Goal: Information Seeking & Learning: Learn about a topic

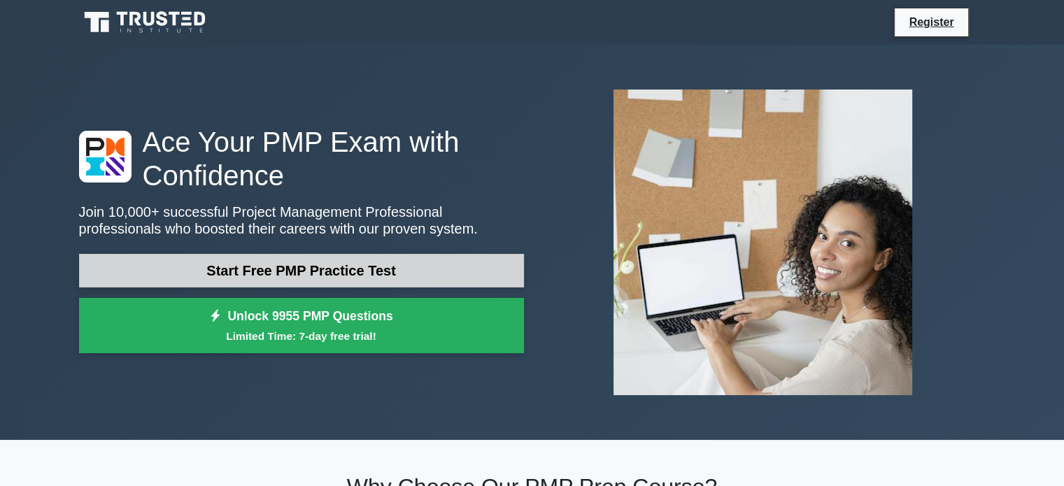
click at [305, 271] on link "Start Free PMP Practice Test" at bounding box center [301, 271] width 445 height 34
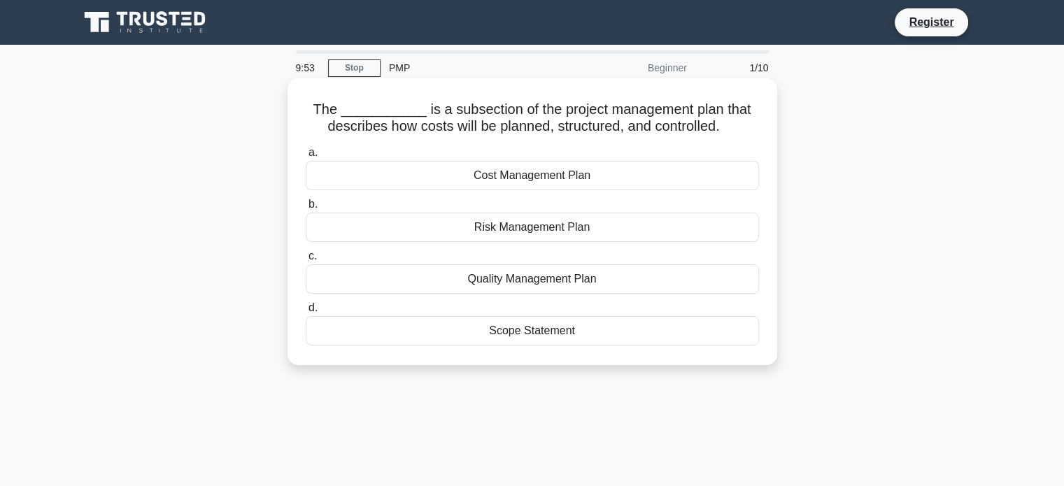
click at [520, 173] on div "Cost Management Plan" at bounding box center [532, 175] width 453 height 29
click at [306, 157] on input "a. Cost Management Plan" at bounding box center [306, 152] width 0 height 9
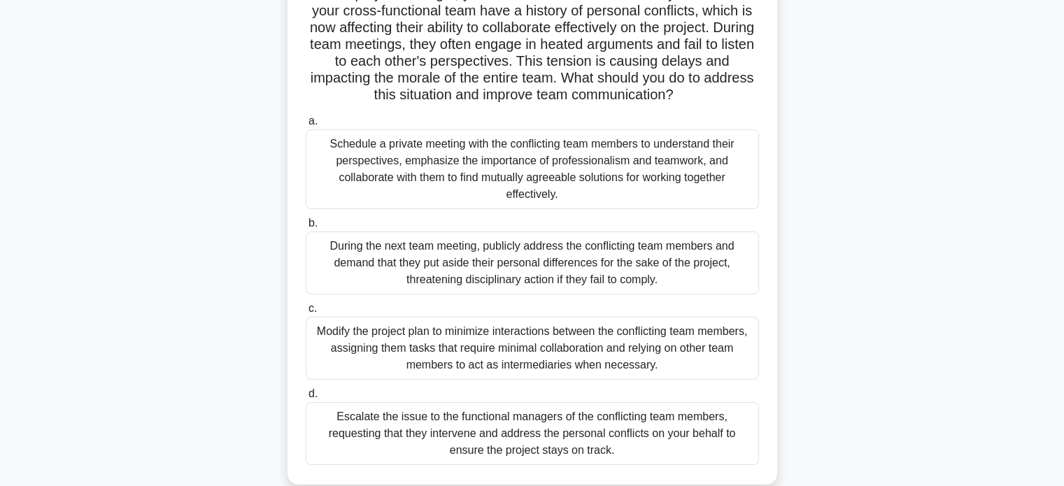
scroll to position [140, 0]
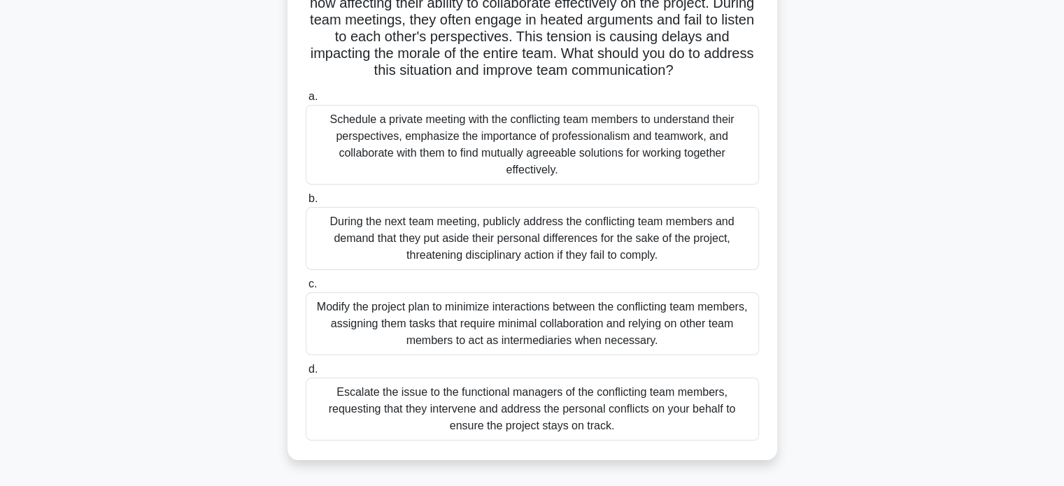
click at [494, 141] on div "Schedule a private meeting with the conflicting team members to understand thei…" at bounding box center [532, 145] width 453 height 80
click at [306, 101] on input "a. Schedule a private meeting with the conflicting team members to understand t…" at bounding box center [306, 96] width 0 height 9
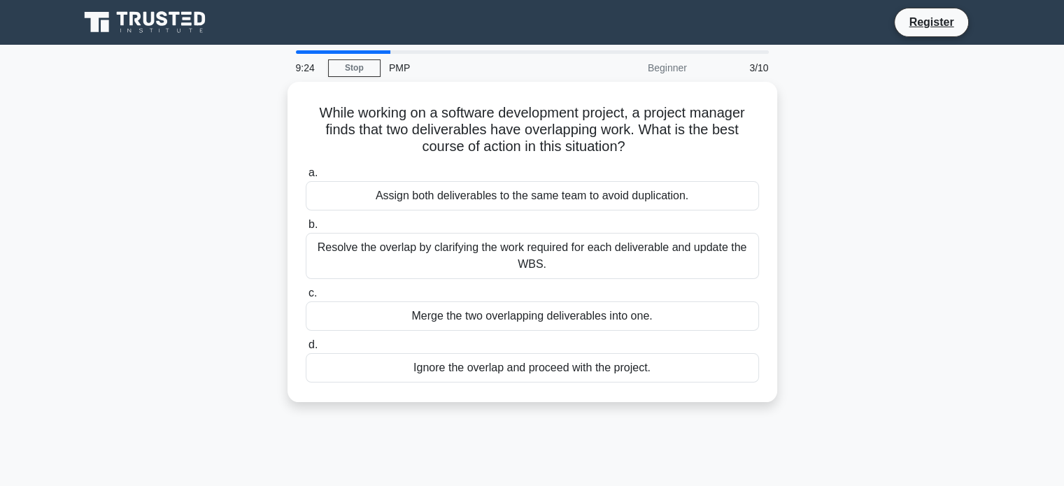
scroll to position [0, 0]
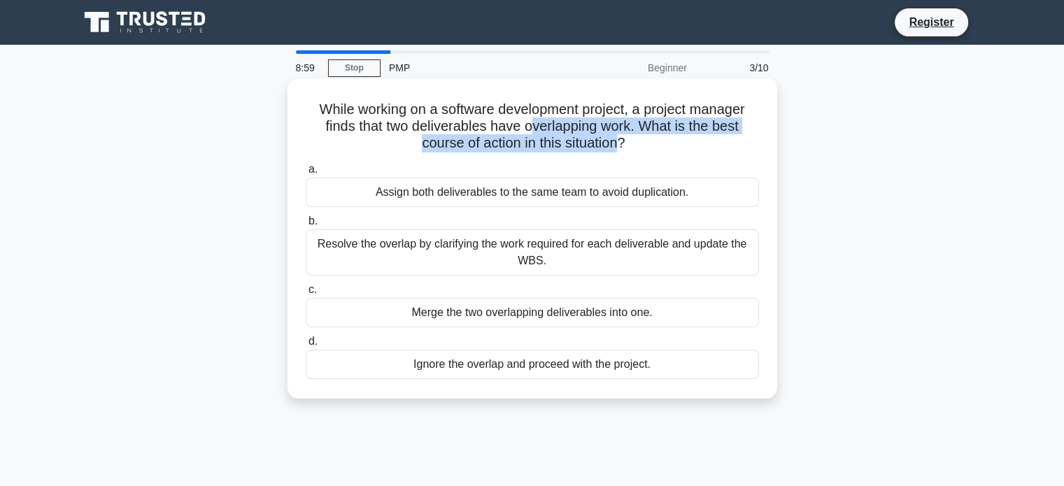
drag, startPoint x: 529, startPoint y: 131, endPoint x: 632, endPoint y: 155, distance: 106.2
click at [629, 152] on h5 "While working on a software development project, a project manager finds that t…" at bounding box center [532, 127] width 456 height 52
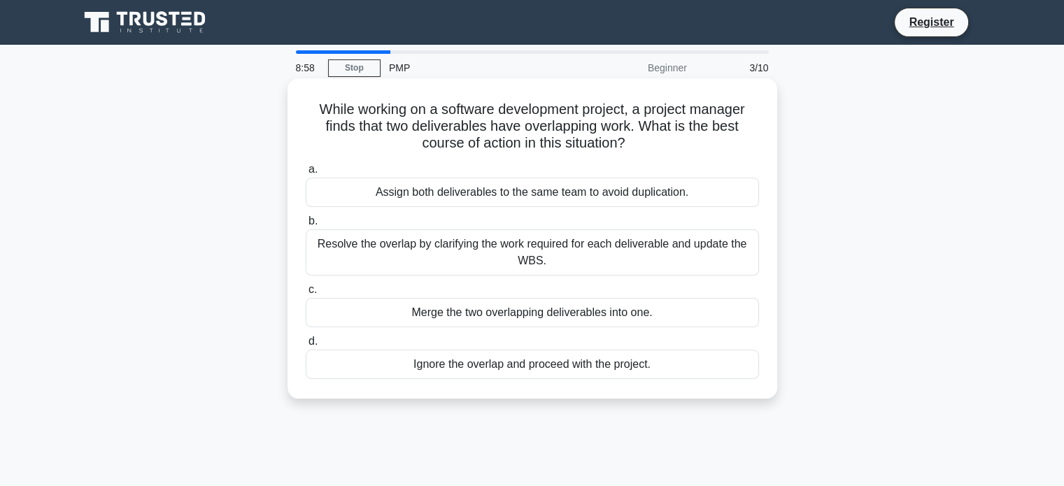
click at [654, 158] on div "While working on a software development project, a project manager finds that t…" at bounding box center [532, 238] width 478 height 309
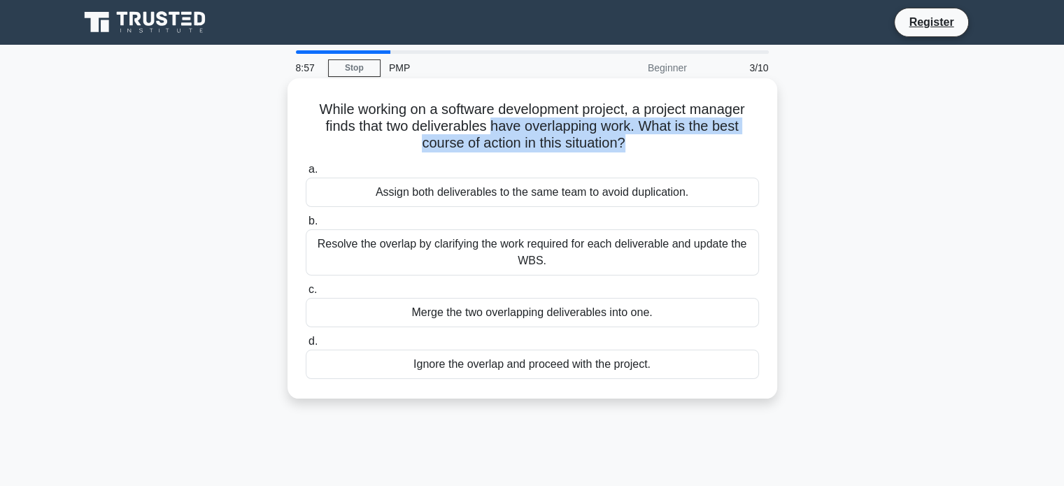
drag, startPoint x: 492, startPoint y: 127, endPoint x: 625, endPoint y: 148, distance: 134.6
click at [625, 148] on h5 "While working on a software development project, a project manager finds that t…" at bounding box center [532, 127] width 456 height 52
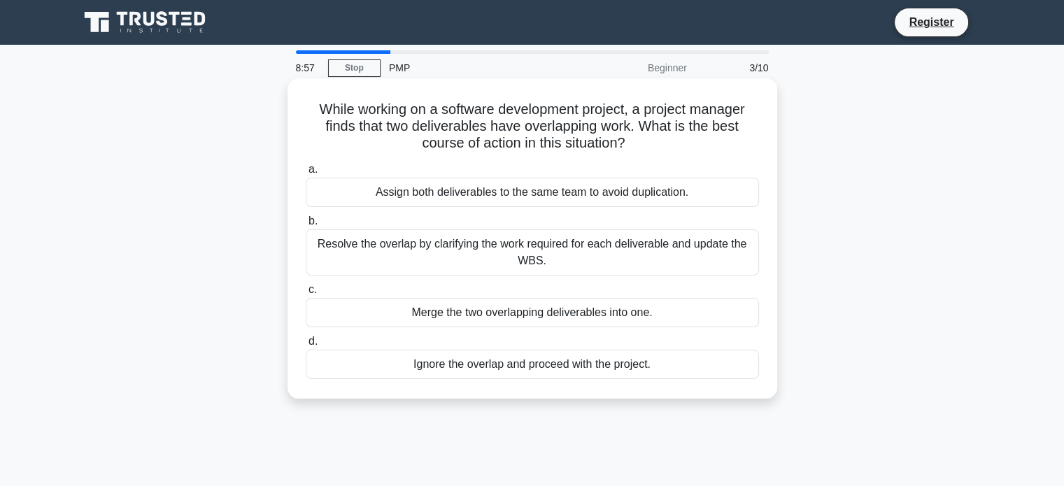
click at [664, 153] on div "While working on a software development project, a project manager finds that t…" at bounding box center [532, 238] width 478 height 309
click at [517, 194] on div "Assign both deliverables to the same team to avoid duplication." at bounding box center [532, 192] width 453 height 29
click at [306, 174] on input "a. Assign both deliverables to the same team to avoid duplication." at bounding box center [306, 169] width 0 height 9
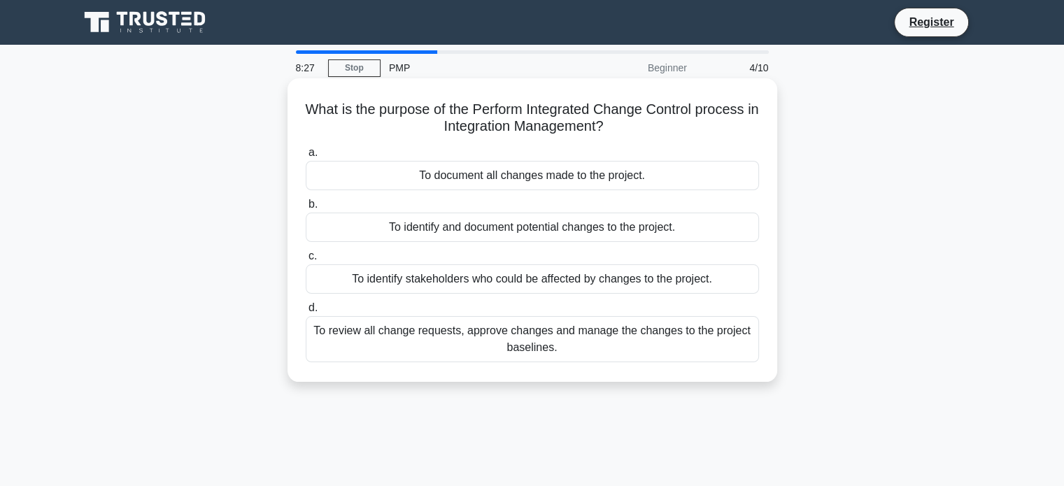
click at [522, 227] on div "To identify and document potential changes to the project." at bounding box center [532, 227] width 453 height 29
click at [306, 209] on input "b. To identify and document potential changes to the project." at bounding box center [306, 204] width 0 height 9
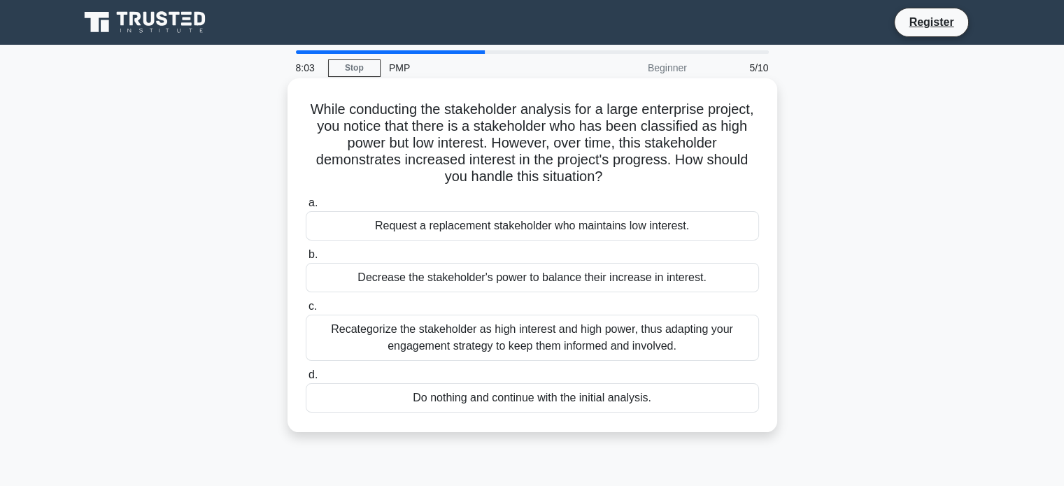
click at [467, 338] on div "Recategorize the stakeholder as high interest and high power, thus adapting you…" at bounding box center [532, 338] width 453 height 46
click at [306, 311] on input "c. Recategorize the stakeholder as high interest and high power, thus adapting …" at bounding box center [306, 306] width 0 height 9
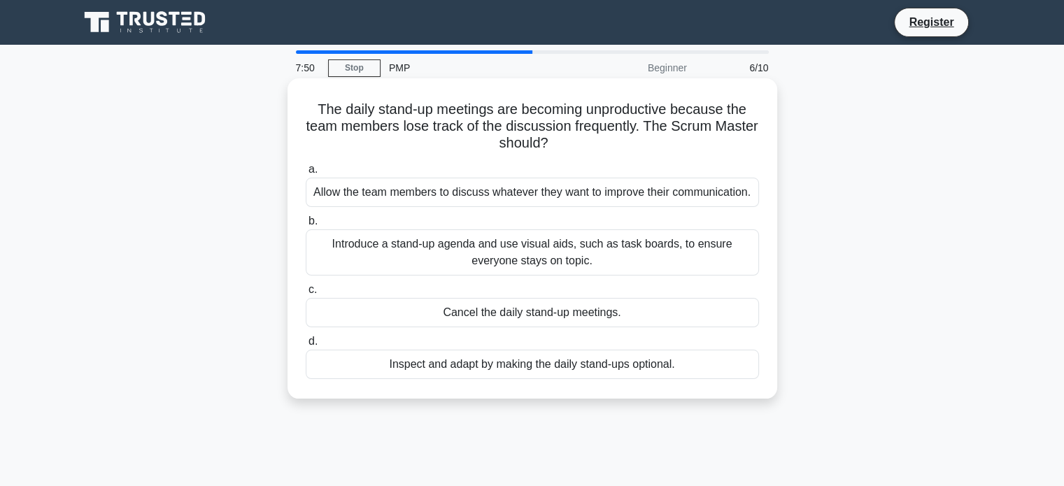
click at [473, 248] on div "Introduce a stand-up agenda and use visual aids, such as task boards, to ensure…" at bounding box center [532, 252] width 453 height 46
click at [306, 226] on input "b. Introduce a stand-up agenda and use visual aids, such as task boards, to ens…" at bounding box center [306, 221] width 0 height 9
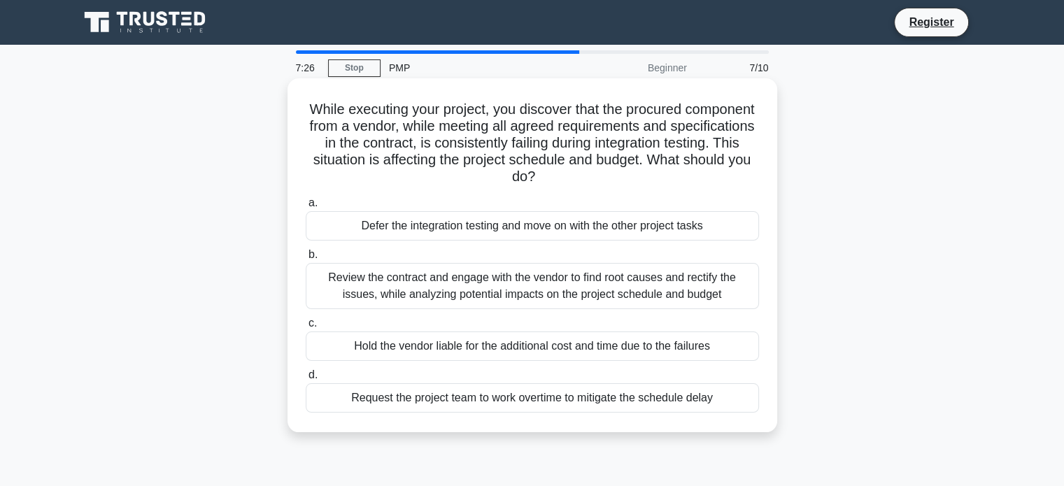
click at [459, 281] on div "Review the contract and engage with the vendor to find root causes and rectify …" at bounding box center [532, 286] width 453 height 46
click at [306, 259] on input "b. Review the contract and engage with the vendor to find root causes and recti…" at bounding box center [306, 254] width 0 height 9
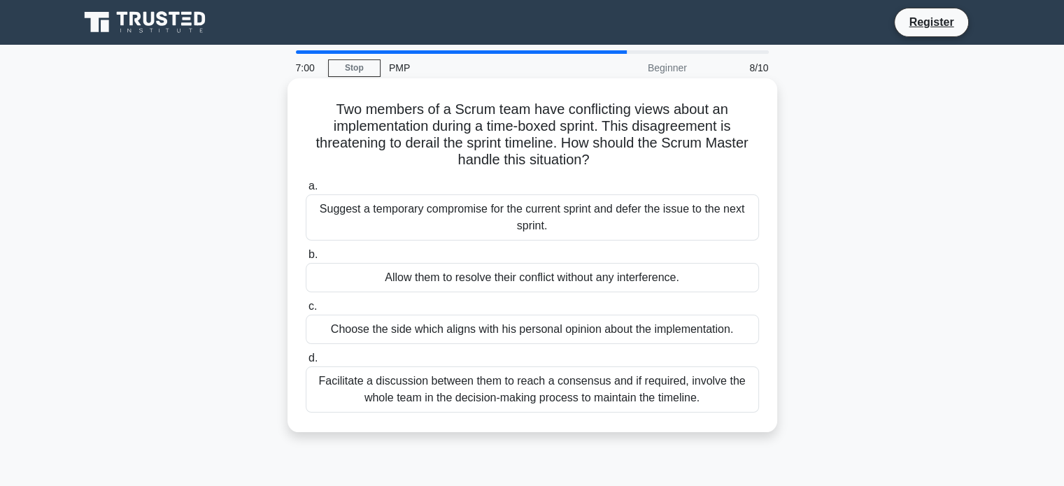
click at [521, 218] on div "Suggest a temporary compromise for the current sprint and defer the issue to th…" at bounding box center [532, 217] width 453 height 46
click at [306, 191] on input "a. Suggest a temporary compromise for the current sprint and defer the issue to…" at bounding box center [306, 186] width 0 height 9
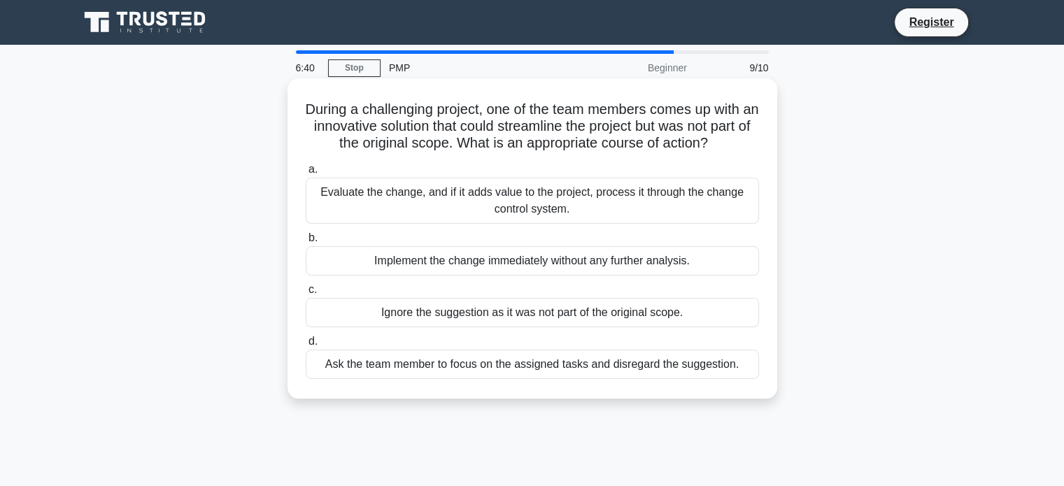
click at [568, 209] on div "Evaluate the change, and if it adds value to the project, process it through th…" at bounding box center [532, 201] width 453 height 46
click at [306, 174] on input "a. Evaluate the change, and if it adds value to the project, process it through…" at bounding box center [306, 169] width 0 height 9
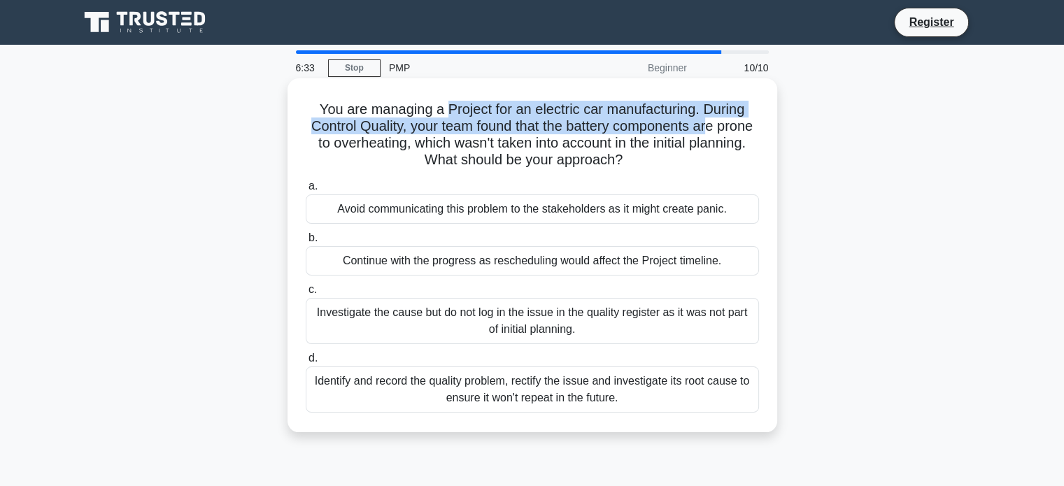
drag, startPoint x: 448, startPoint y: 113, endPoint x: 731, endPoint y: 119, distance: 283.9
click at [731, 119] on h5 "You are managing a Project for an electric car manufacturing. During Control Qu…" at bounding box center [532, 135] width 456 height 69
click at [463, 131] on h5 "You are managing a Project for an electric car manufacturing. During Control Qu…" at bounding box center [532, 135] width 456 height 69
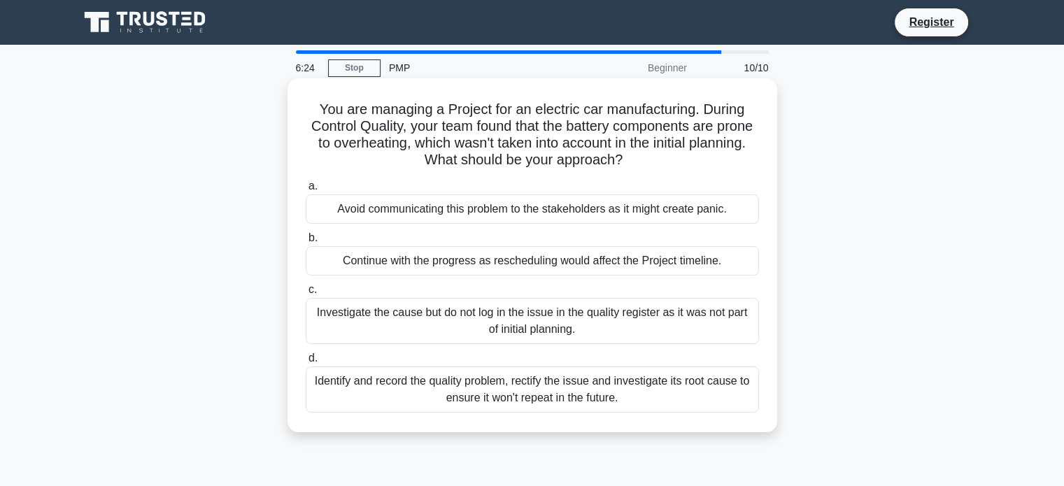
click at [452, 309] on div "Investigate the cause but do not log in the issue in the quality register as it…" at bounding box center [532, 321] width 453 height 46
click at [306, 294] on input "c. Investigate the cause but do not log in the issue in the quality register as…" at bounding box center [306, 289] width 0 height 9
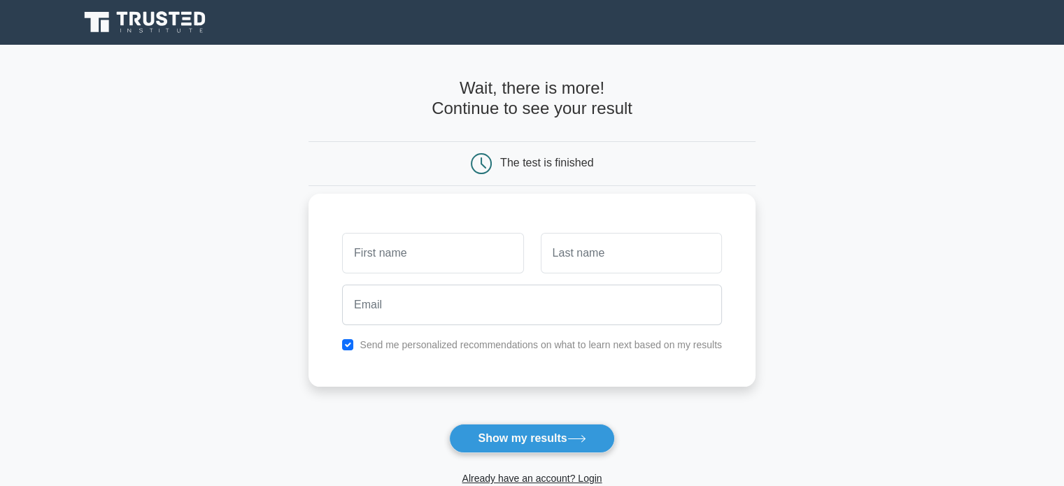
click at [443, 246] on input "text" at bounding box center [432, 253] width 181 height 41
type input "Abhishek"
type input "Vaddadi"
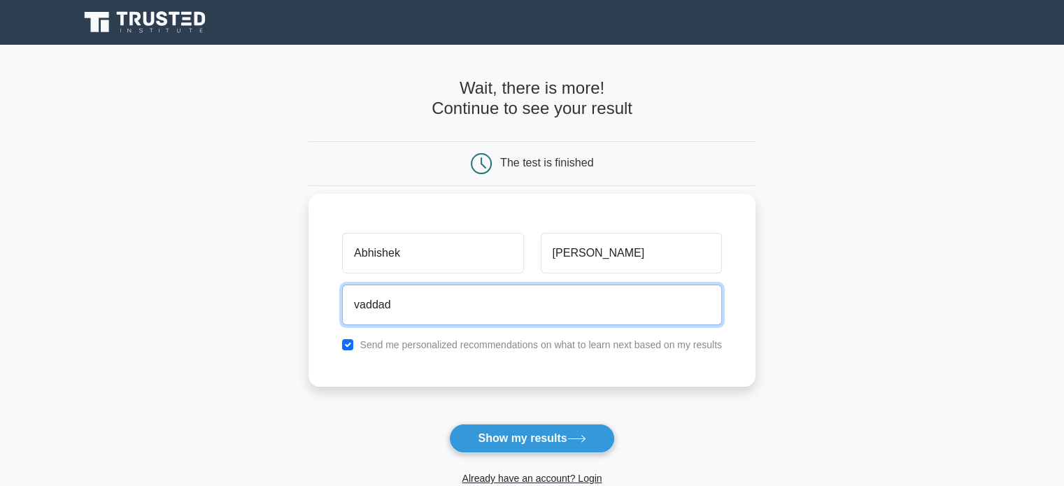
click at [497, 299] on input "vaddad" at bounding box center [532, 305] width 380 height 41
type input "vaddadiabhishek2@gmail.com"
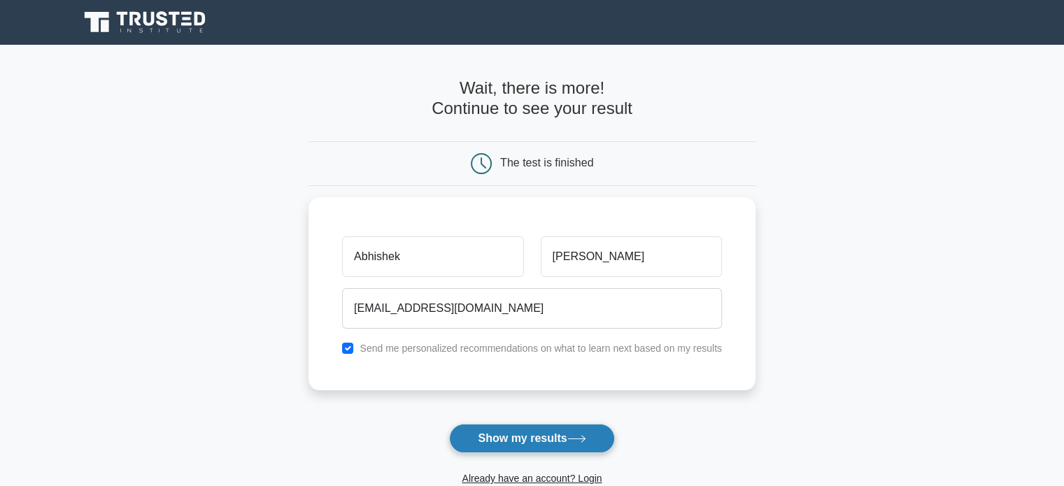
click at [534, 424] on button "Show my results" at bounding box center [531, 438] width 165 height 29
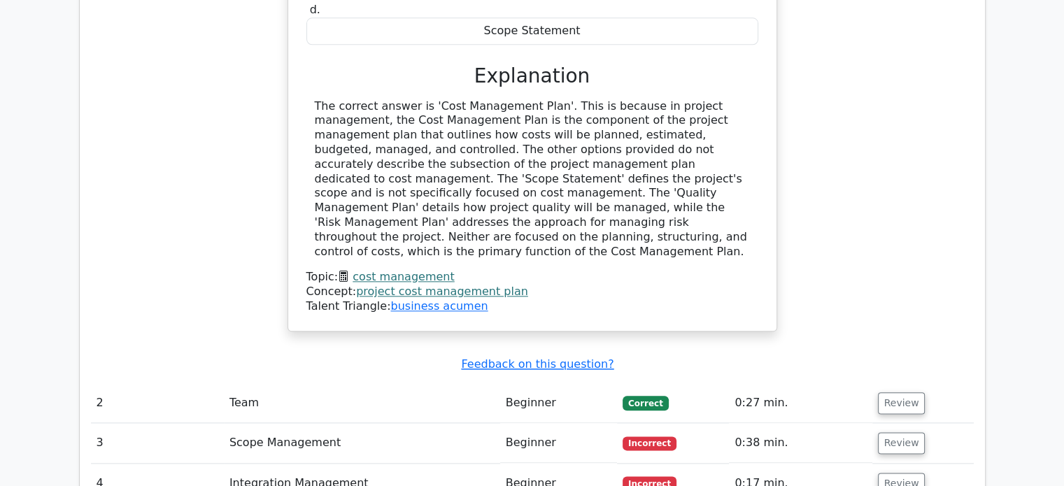
scroll to position [1762, 0]
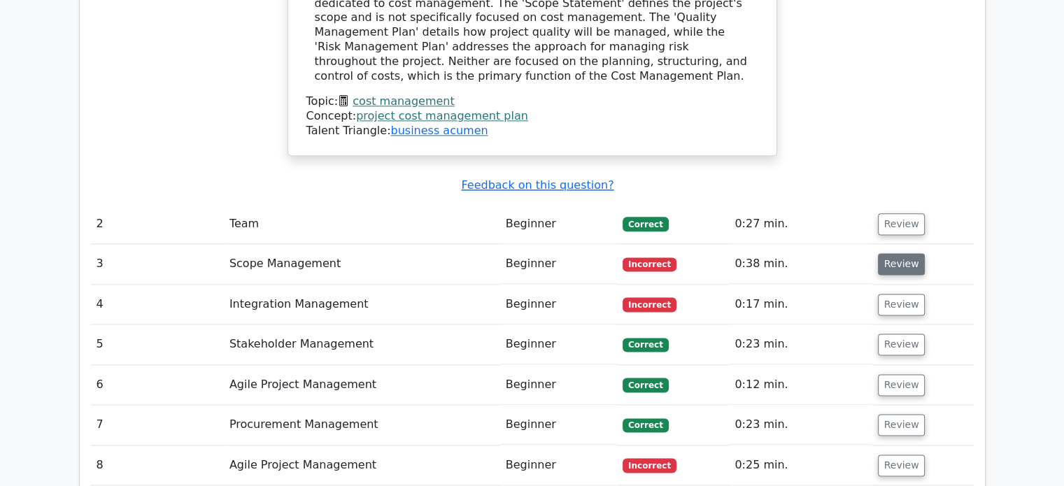
click at [884, 253] on button "Review" at bounding box center [902, 264] width 48 height 22
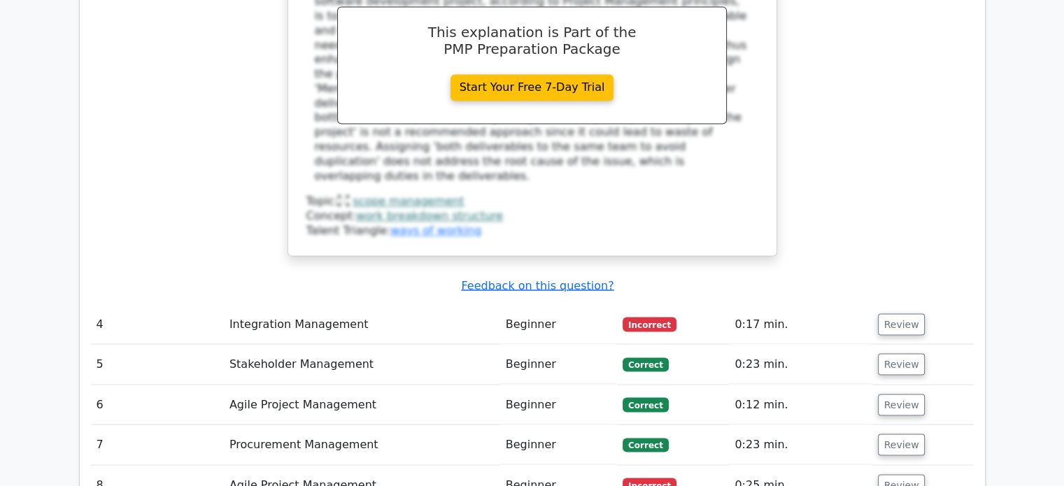
scroll to position [2461, 0]
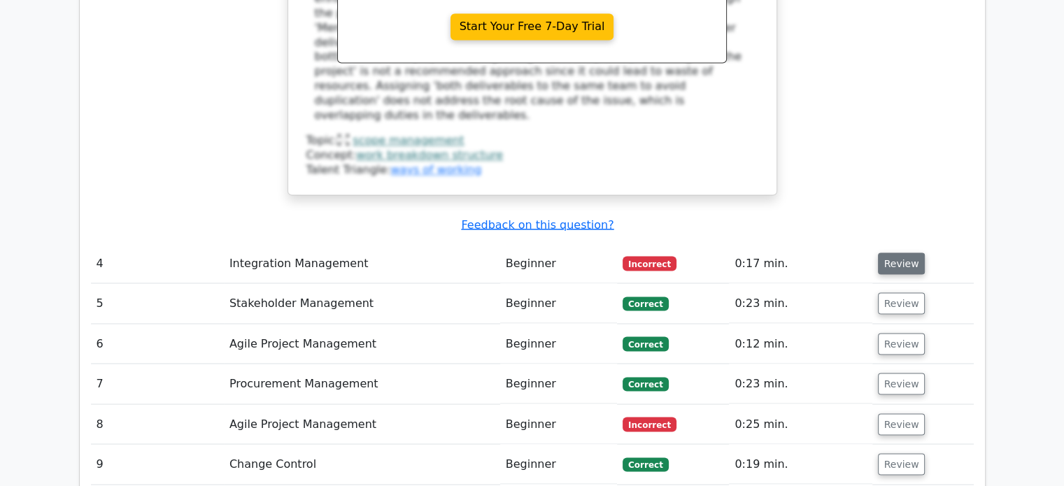
click at [901, 252] on button "Review" at bounding box center [902, 263] width 48 height 22
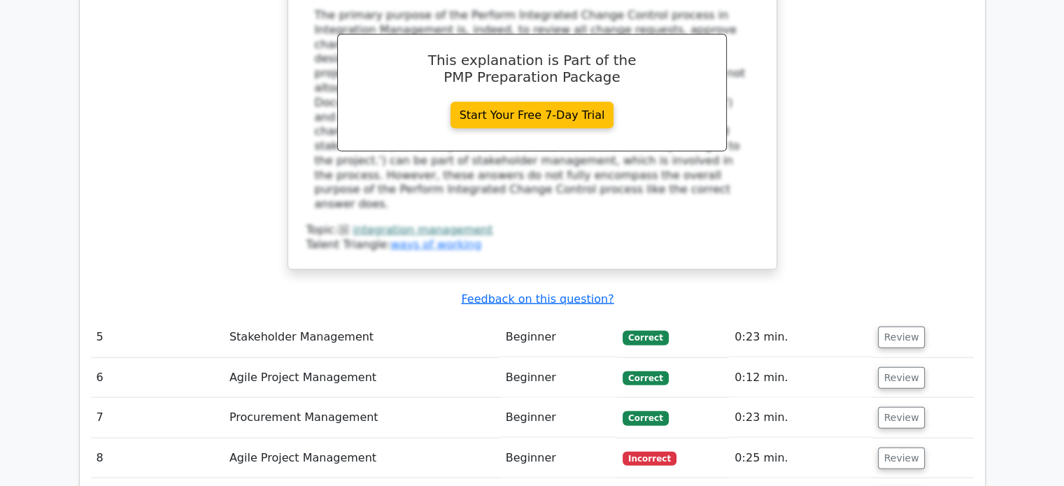
scroll to position [3230, 0]
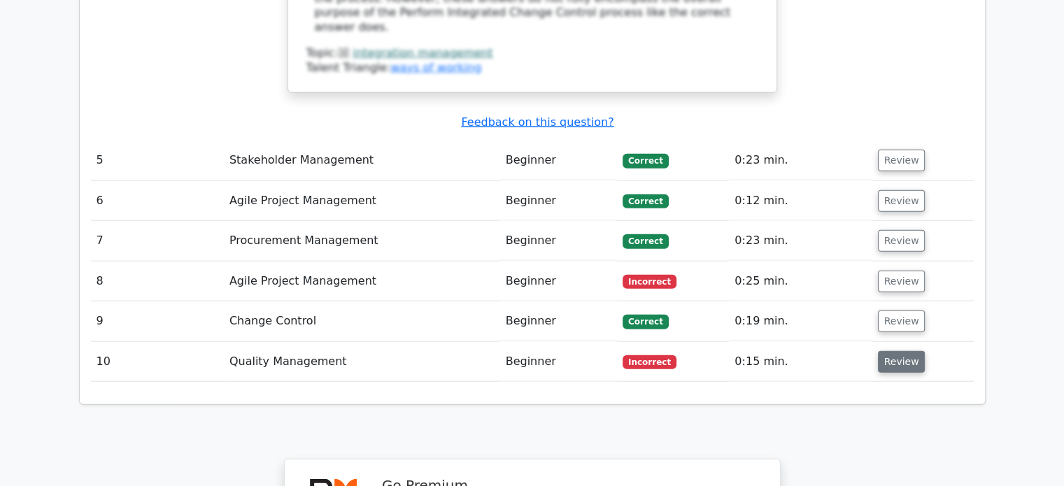
click at [903, 351] on button "Review" at bounding box center [902, 362] width 48 height 22
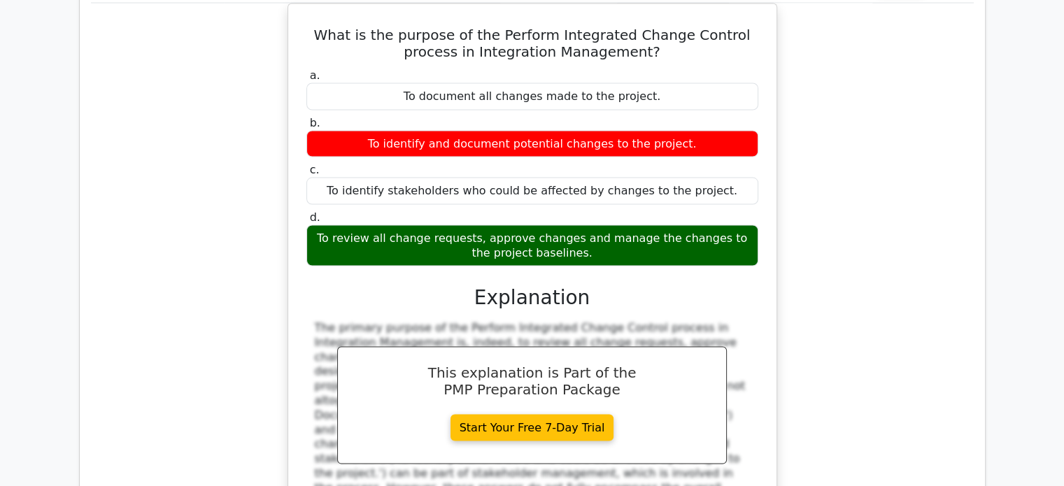
scroll to position [2461, 0]
